Goal: Task Accomplishment & Management: Complete application form

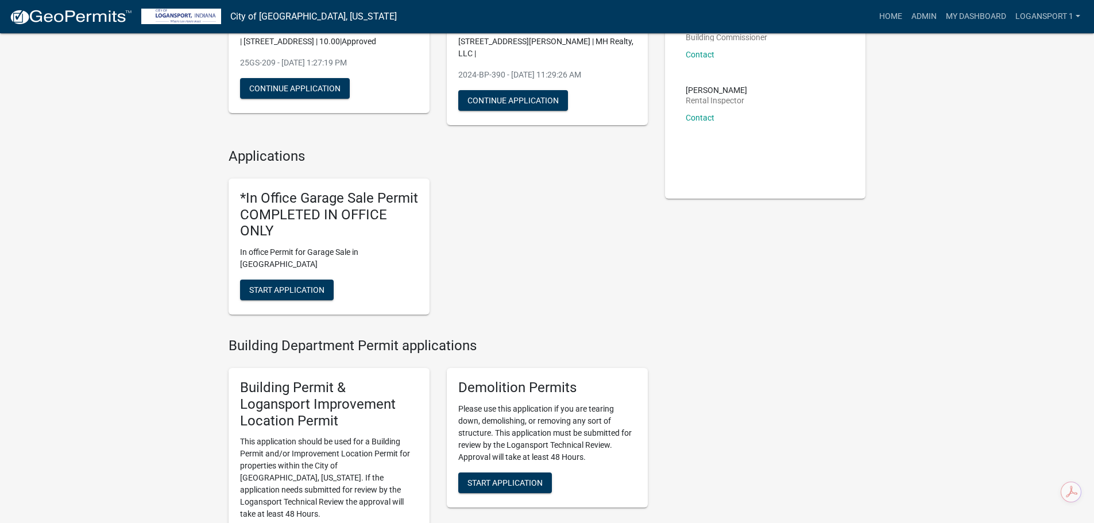
scroll to position [172, 0]
click at [258, 285] on span "Start Application" at bounding box center [286, 289] width 75 height 9
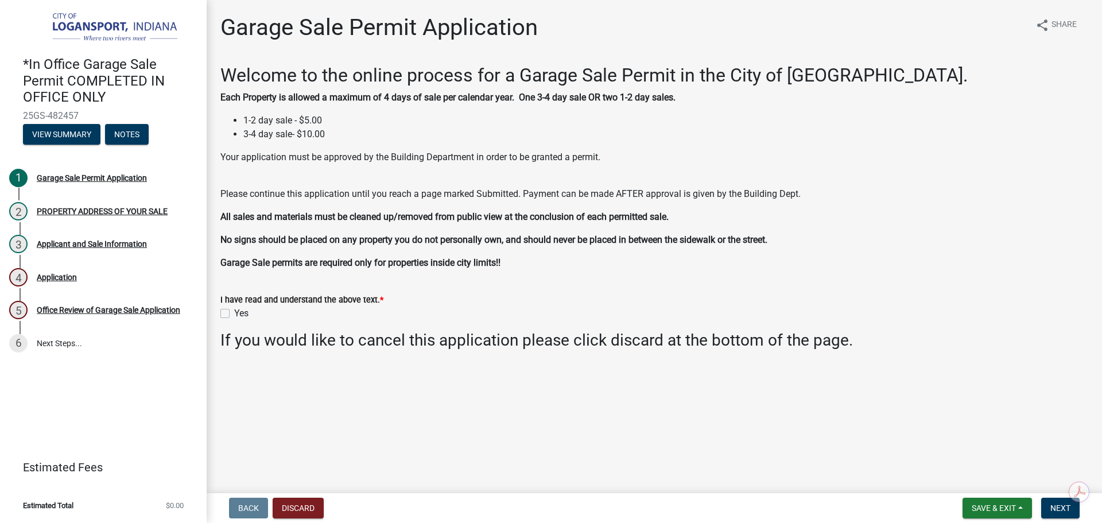
click at [222, 308] on div "Yes" at bounding box center [654, 314] width 868 height 14
click at [234, 313] on label "Yes" at bounding box center [241, 314] width 14 height 14
click at [234, 313] on input "Yes" at bounding box center [237, 310] width 7 height 7
checkbox input "true"
click at [1059, 513] on button "Next" at bounding box center [1060, 508] width 38 height 21
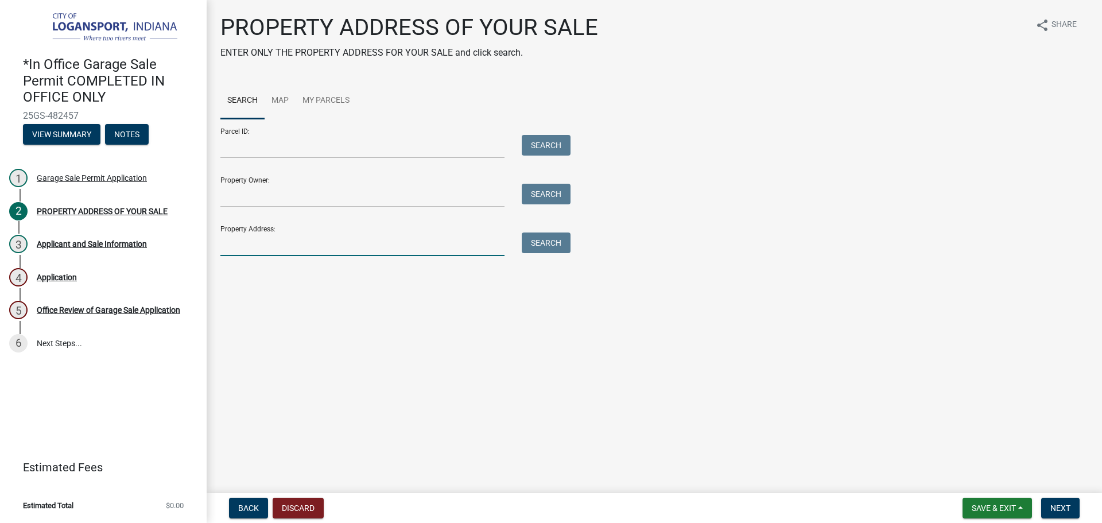
click at [352, 249] on input "Property Address:" at bounding box center [362, 245] width 284 height 24
type input "2812 Penn"
click at [536, 239] on button "Search" at bounding box center [546, 243] width 49 height 21
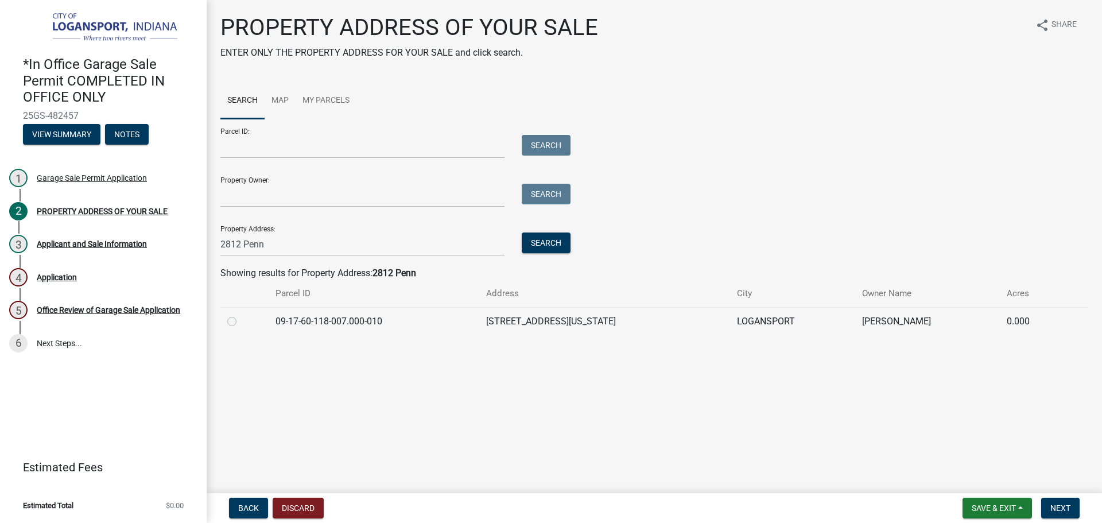
click at [241, 315] on label at bounding box center [241, 315] width 0 height 0
click at [241, 319] on input "radio" at bounding box center [244, 318] width 7 height 7
radio input "true"
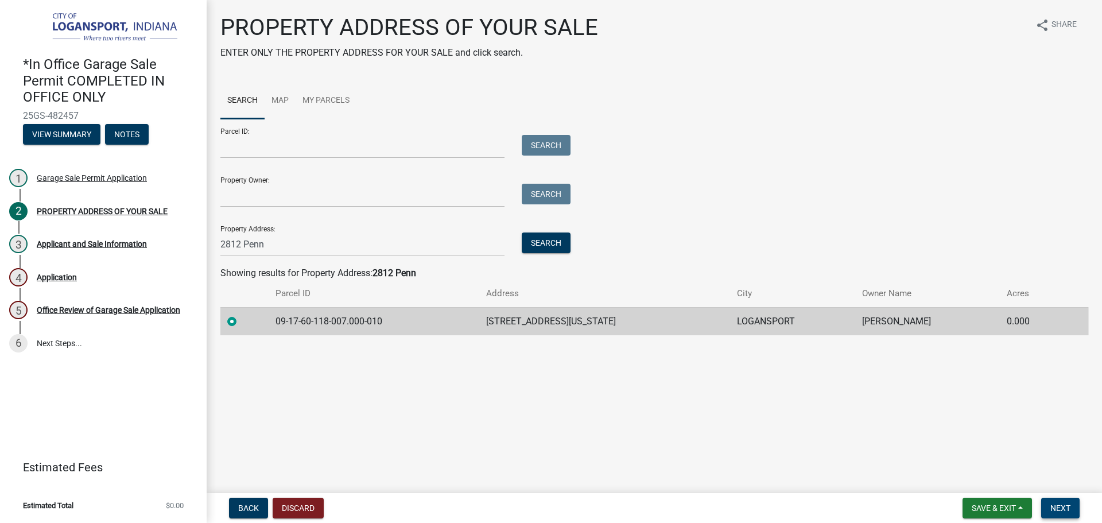
click at [1059, 502] on button "Next" at bounding box center [1060, 508] width 38 height 21
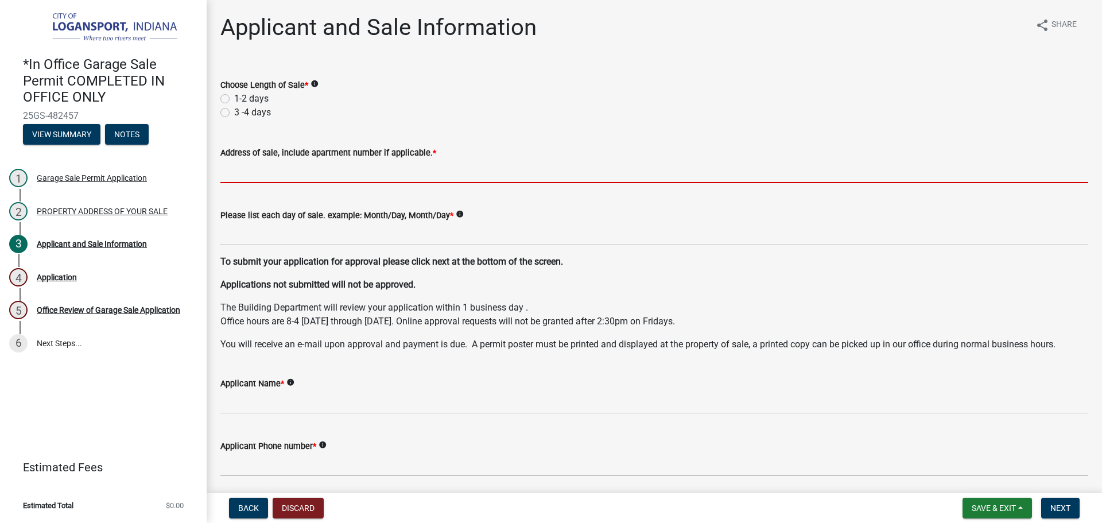
click at [239, 175] on input "Address of sale, include apartment number if applicable. *" at bounding box center [654, 172] width 868 height 24
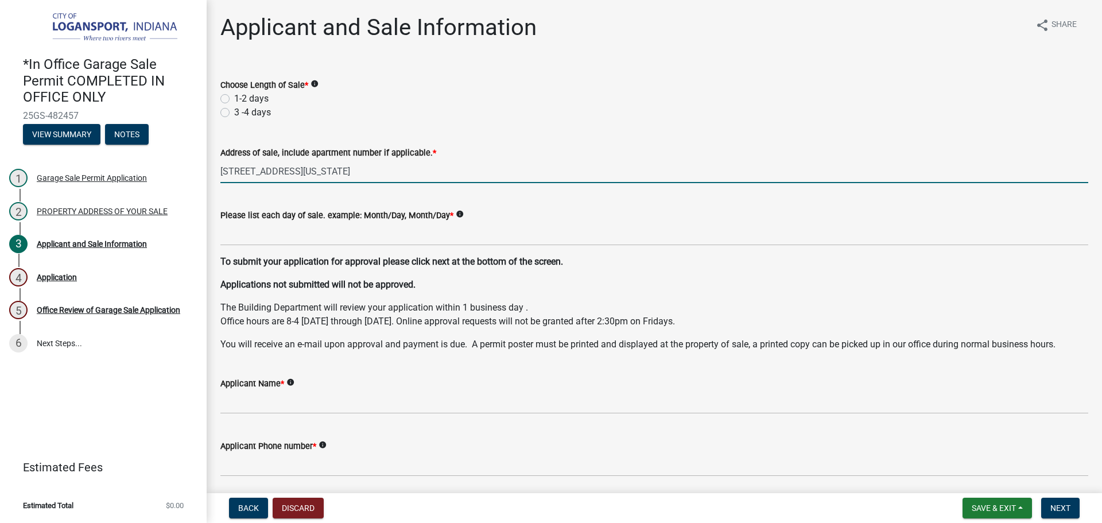
type input "[STREET_ADDRESS][US_STATE]"
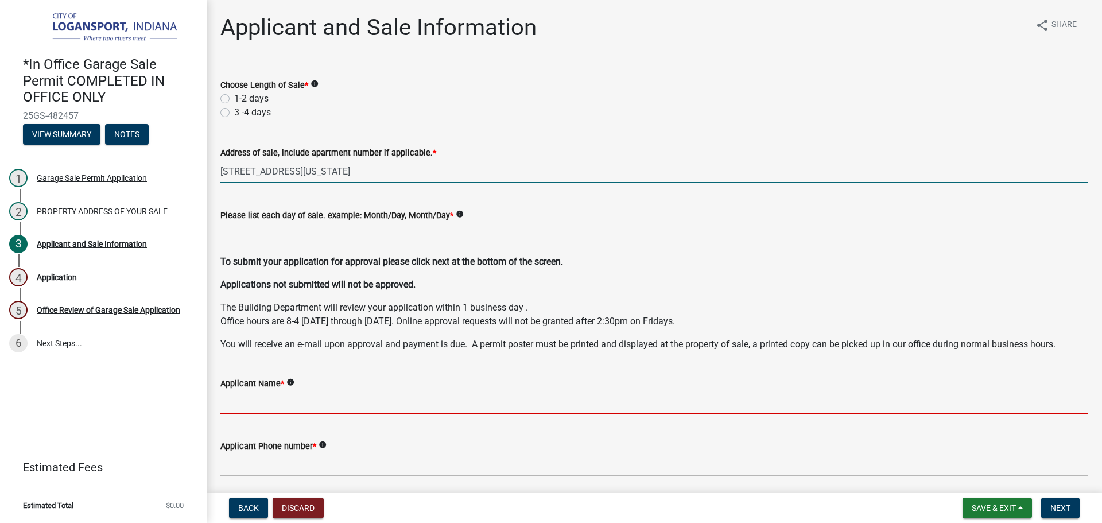
click at [279, 405] on input "Applicant Name *" at bounding box center [654, 402] width 868 height 24
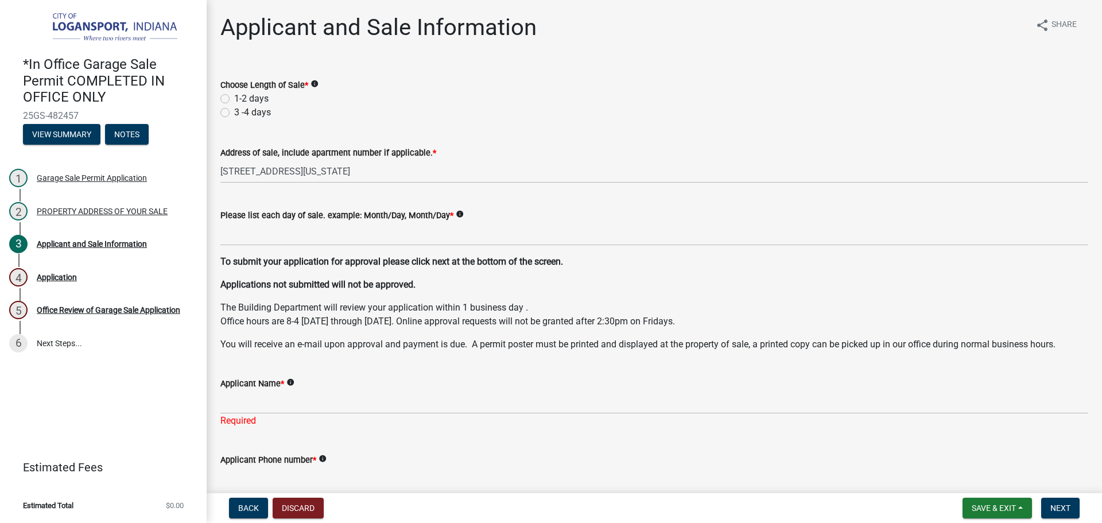
click at [234, 113] on label "3 -4 days" at bounding box center [252, 113] width 37 height 14
click at [234, 113] on input "3 -4 days" at bounding box center [237, 109] width 7 height 7
radio input "true"
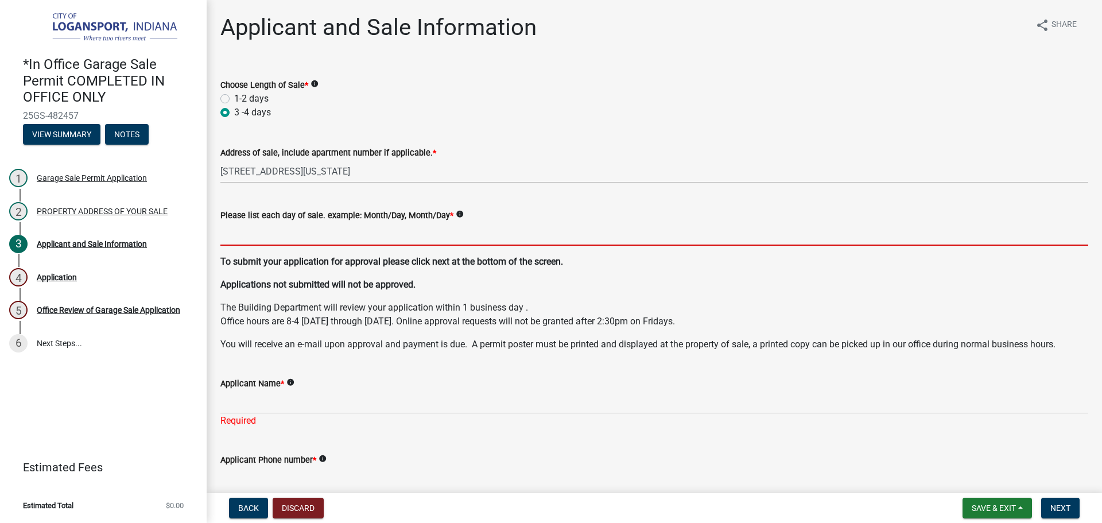
click at [282, 224] on input "Please list each day of sale. example: Month/Day, Month/Day *" at bounding box center [654, 234] width 868 height 24
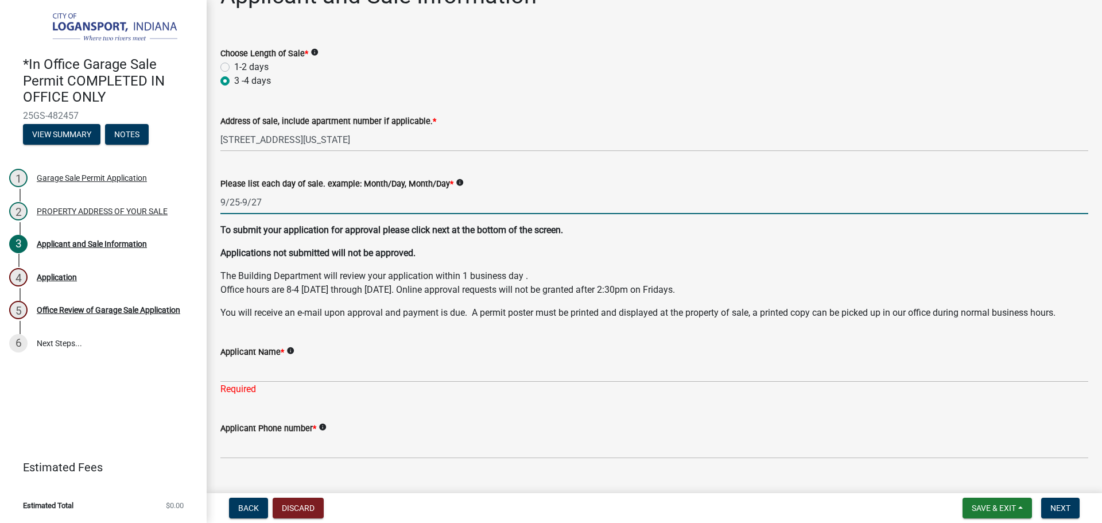
scroll to position [57, 0]
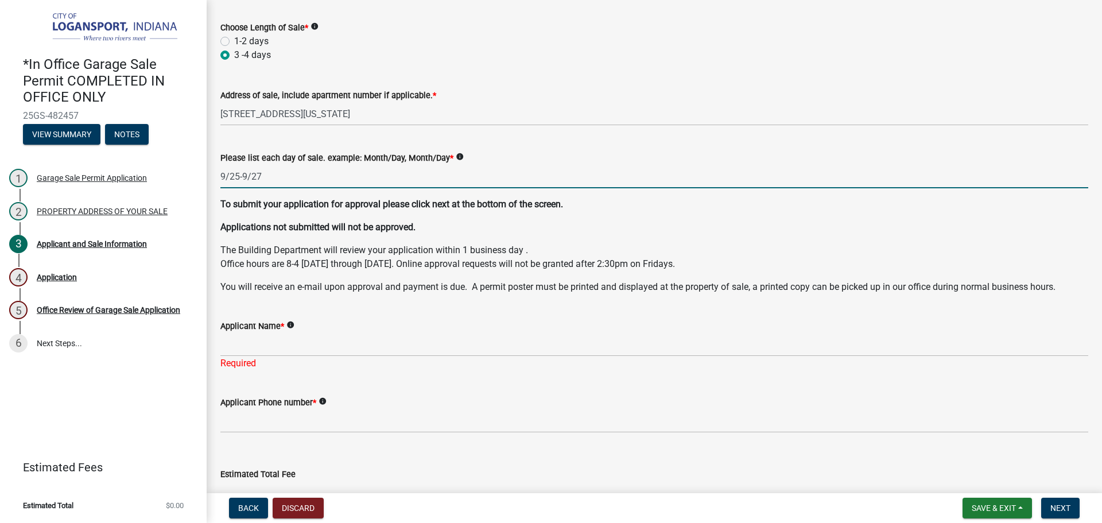
type input "9/25-9/27"
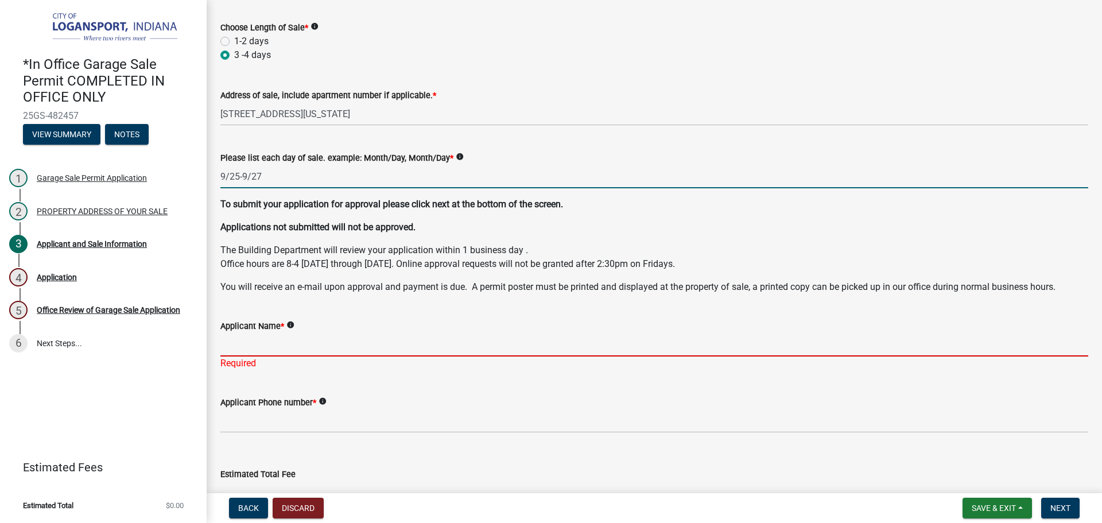
click at [270, 346] on input "Applicant Name *" at bounding box center [654, 345] width 868 height 24
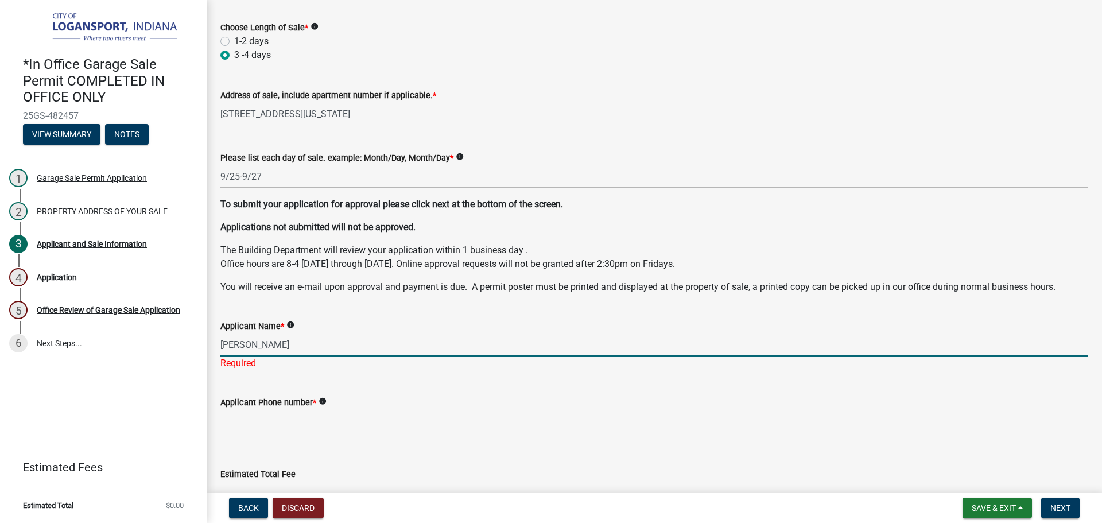
type input "[PERSON_NAME]"
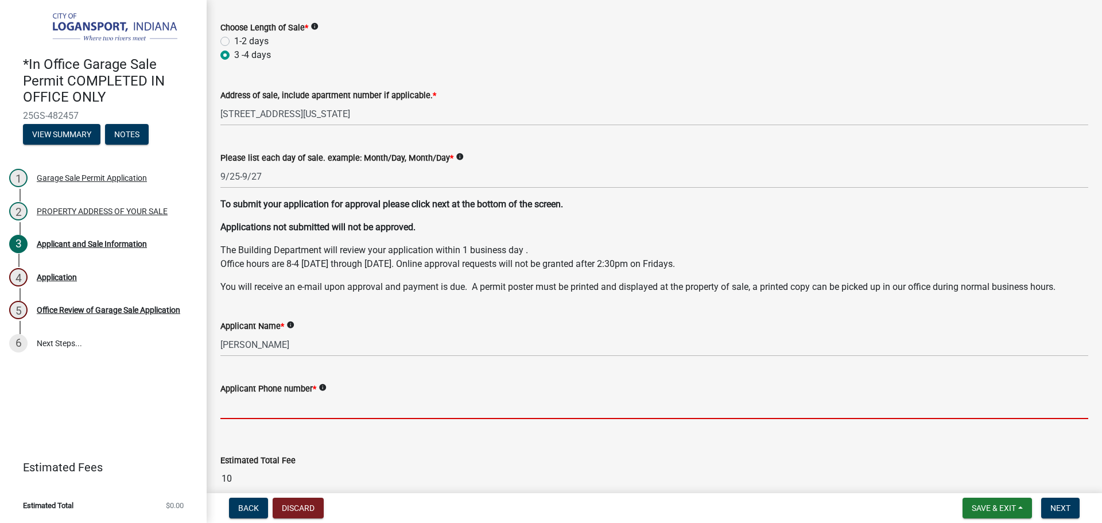
click at [299, 425] on wm-data-entity-input "Applicant Phone number * info" at bounding box center [654, 397] width 868 height 63
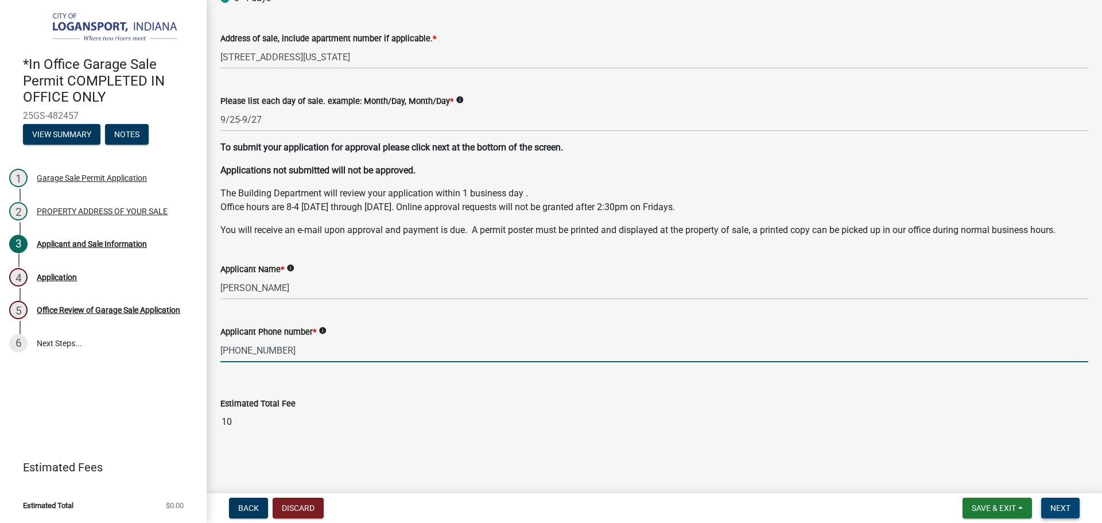
type input "[PHONE_NUMBER]"
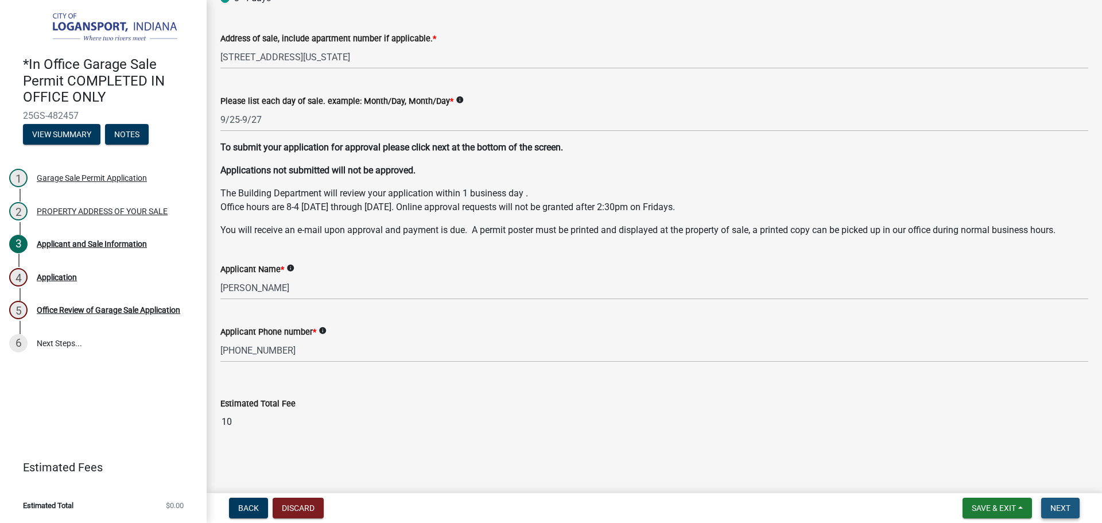
click at [1066, 503] on span "Next" at bounding box center [1061, 507] width 20 height 9
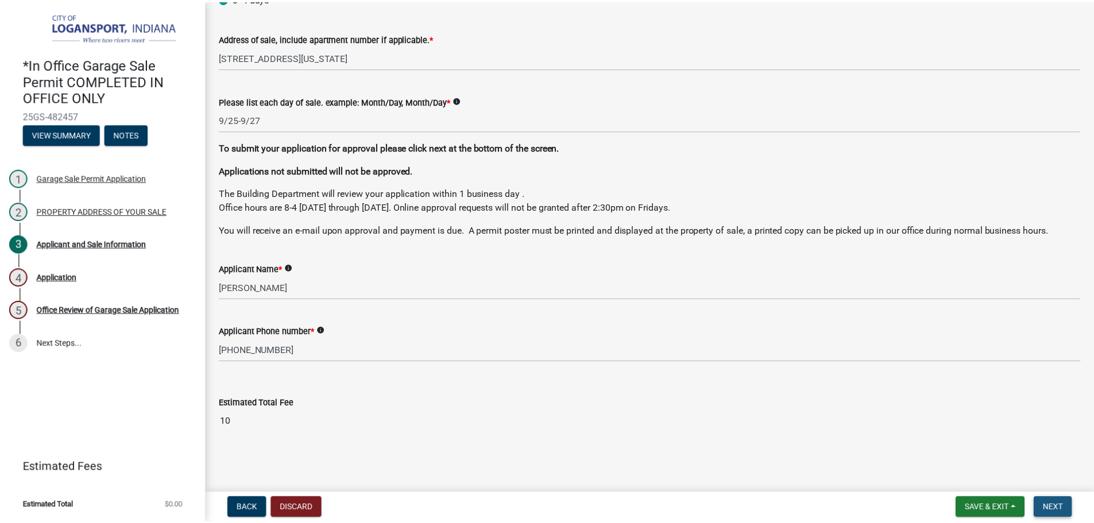
scroll to position [0, 0]
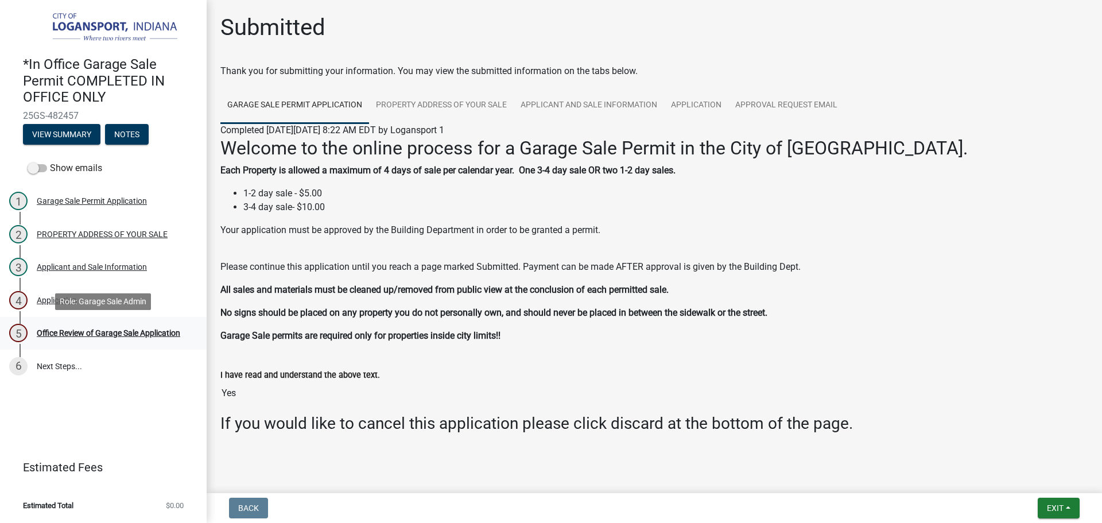
click at [175, 329] on div "Office Review of Garage Sale Application" at bounding box center [109, 333] width 144 height 8
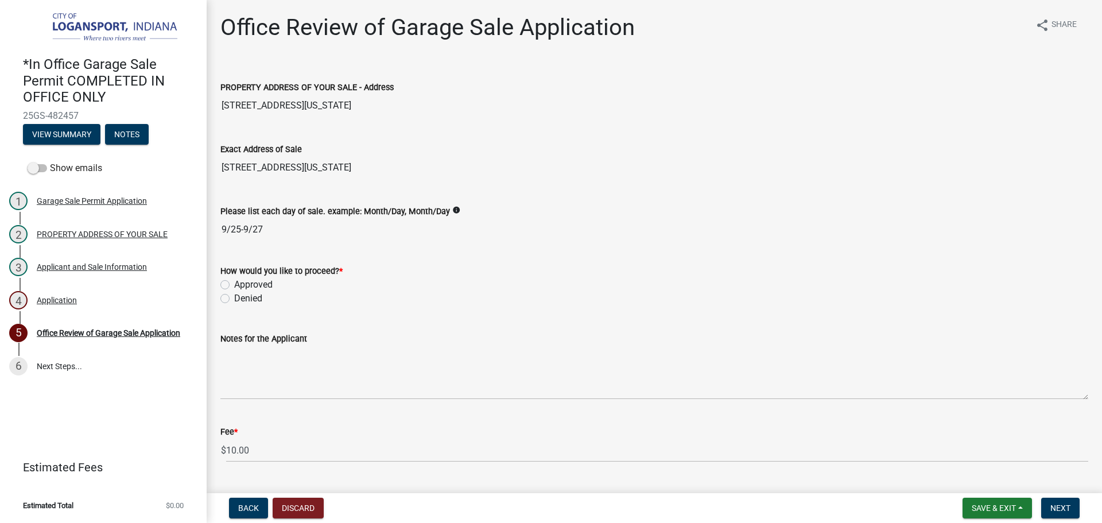
click at [234, 285] on label "Approved" at bounding box center [253, 285] width 38 height 14
click at [234, 285] on input "Approved" at bounding box center [237, 281] width 7 height 7
radio input "true"
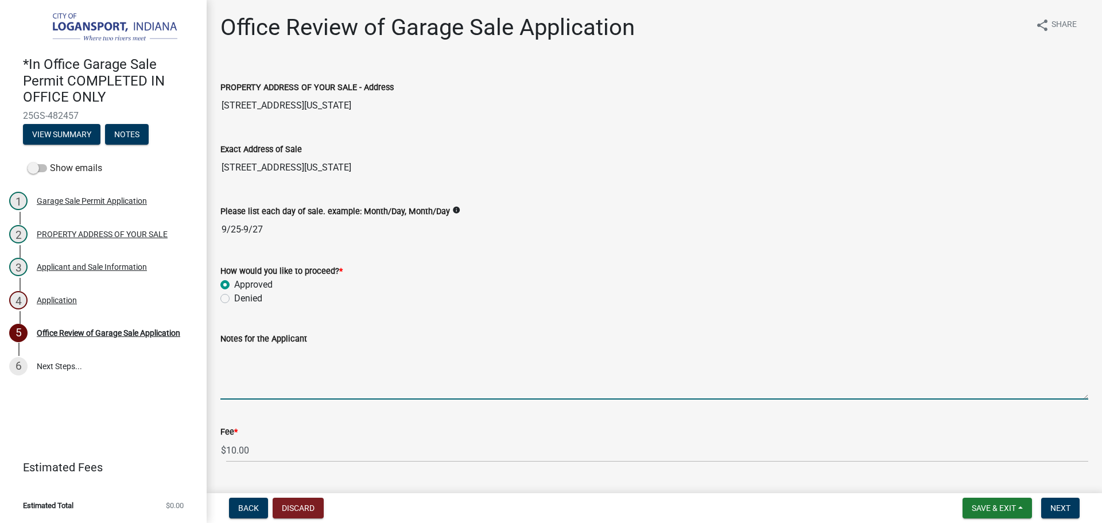
click at [260, 371] on textarea "Notes for the Applicant" at bounding box center [654, 373] width 868 height 54
type textarea "Last Sale of the year"
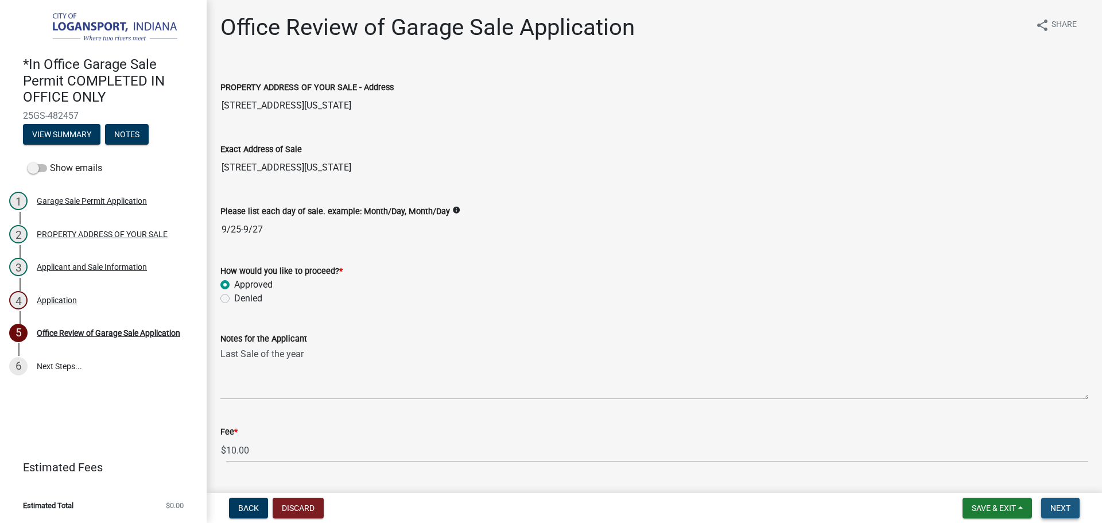
click at [1052, 505] on span "Next" at bounding box center [1061, 507] width 20 height 9
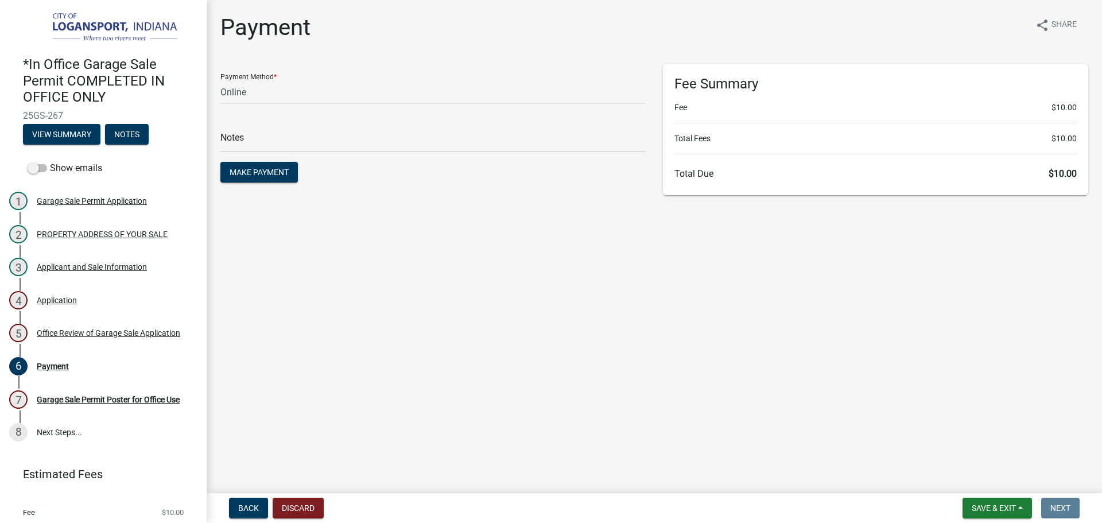
click at [272, 93] on select "Credit Card POS Check Cash Online" at bounding box center [432, 92] width 425 height 24
select select "1: 0"
click at [220, 80] on select "Credit Card POS Check Cash Online" at bounding box center [432, 92] width 425 height 24
click at [273, 144] on input "text" at bounding box center [432, 141] width 425 height 24
type input "118377"
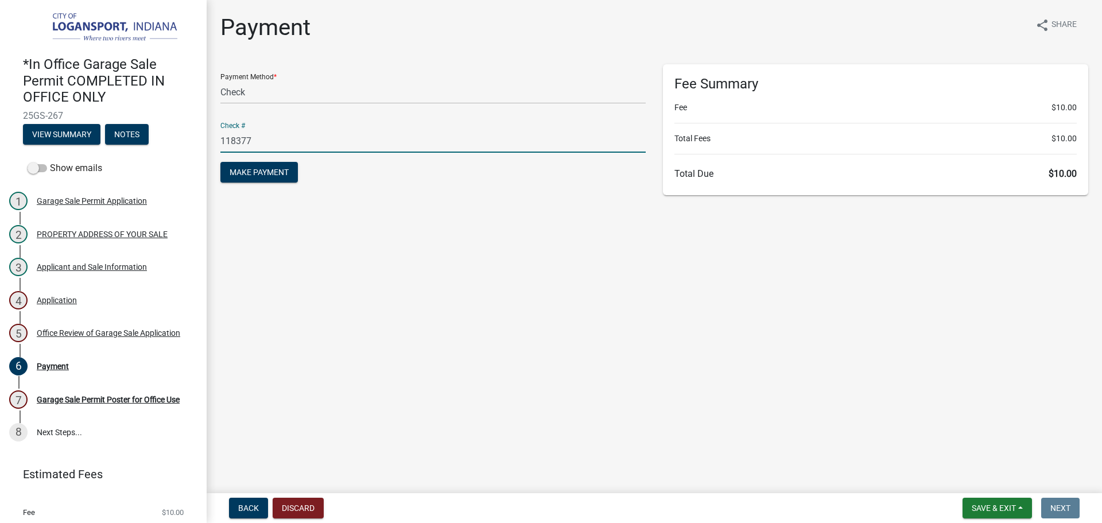
click at [220, 162] on button "Make Payment" at bounding box center [259, 172] width 78 height 21
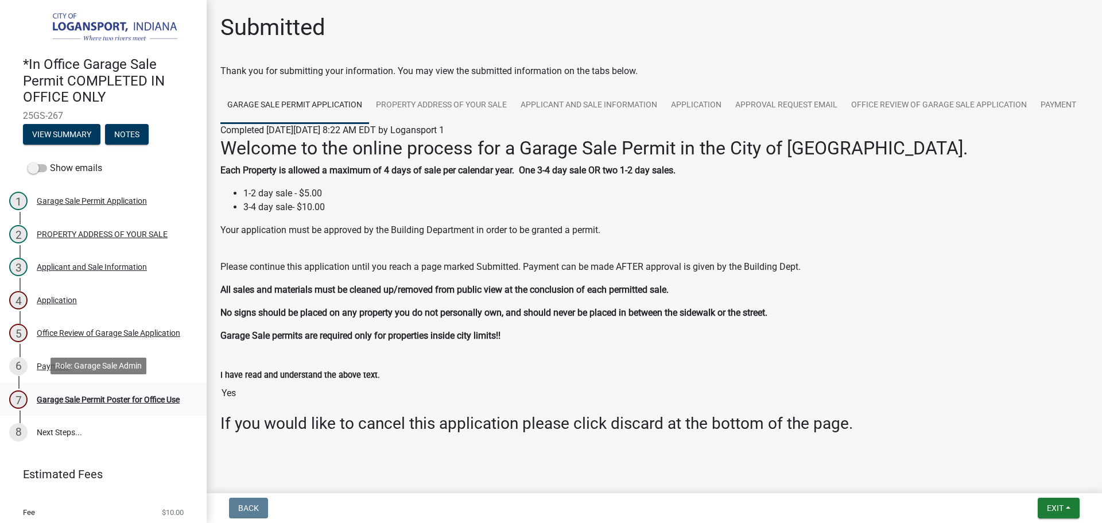
click at [89, 390] on div "7 Garage Sale Permit Poster for Office Use" at bounding box center [98, 399] width 179 height 18
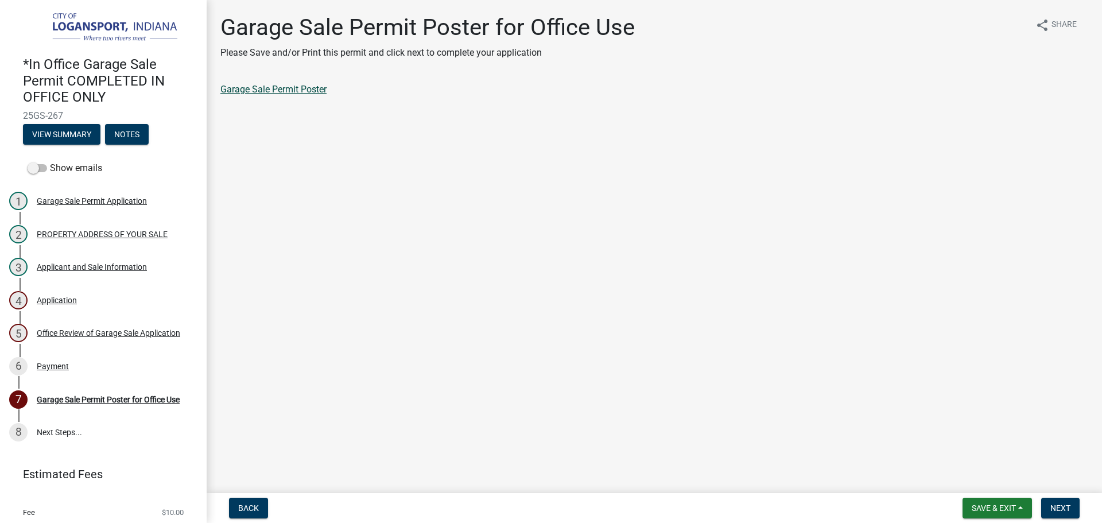
click at [286, 84] on link "Garage Sale Permit Poster" at bounding box center [273, 89] width 106 height 11
click at [1057, 509] on span "Next" at bounding box center [1061, 507] width 20 height 9
